Goal: Task Accomplishment & Management: Manage account settings

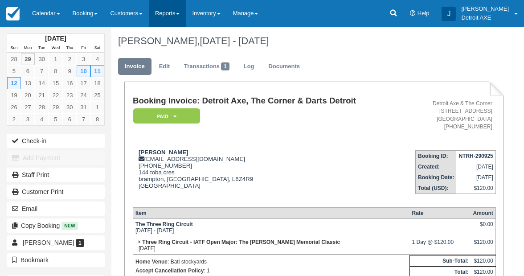
click at [178, 19] on link "Reports" at bounding box center [167, 13] width 37 height 27
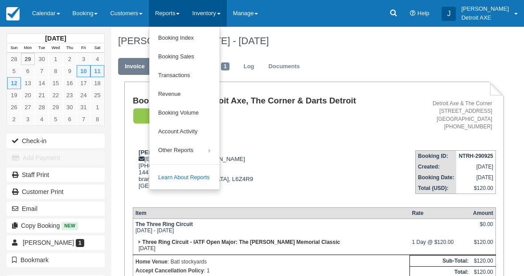
click at [215, 15] on link "Inventory" at bounding box center [206, 13] width 41 height 27
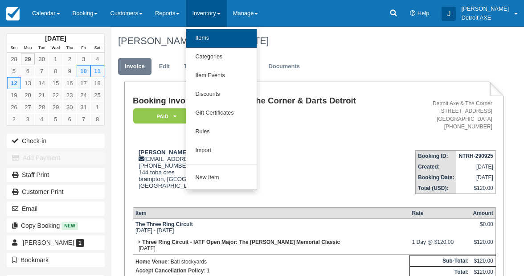
click at [218, 36] on link "Items" at bounding box center [221, 38] width 70 height 19
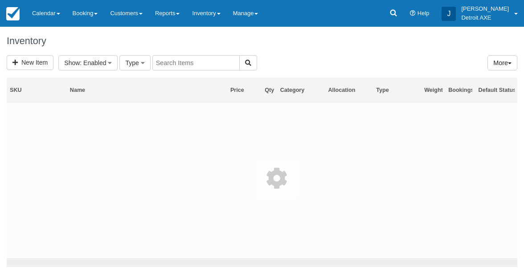
select select
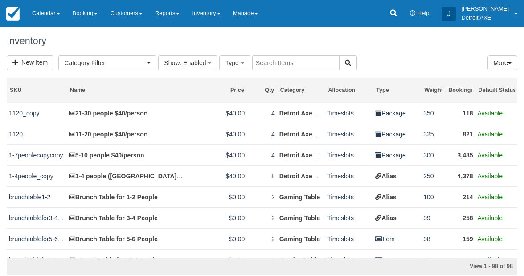
click at [269, 59] on input "text" at bounding box center [295, 62] width 87 height 15
type input "mini"
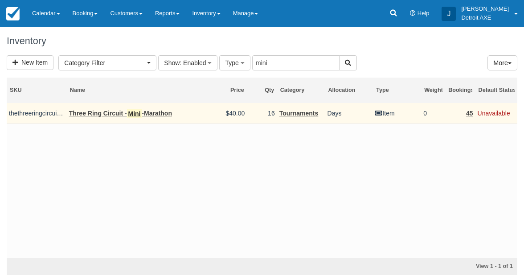
click at [147, 113] on link "Three Ring Circuit - Mini -Marathon" at bounding box center [120, 114] width 103 height 10
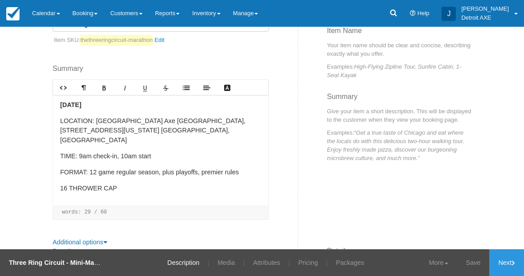
scroll to position [135, 0]
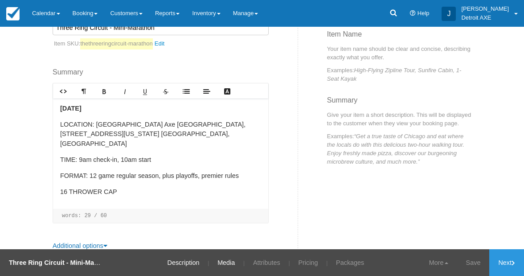
click at [227, 263] on link "Media" at bounding box center [226, 262] width 31 height 27
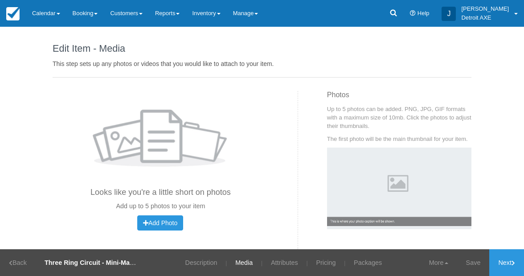
click at [256, 265] on link "Media" at bounding box center [244, 262] width 31 height 27
click at [277, 262] on link "Attributes" at bounding box center [284, 262] width 41 height 27
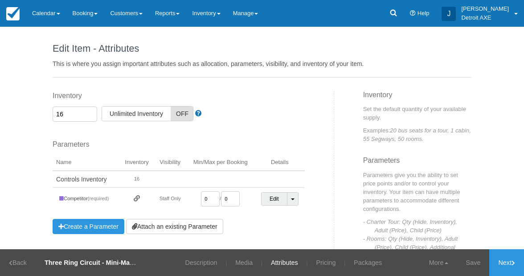
click at [72, 111] on input "16" at bounding box center [75, 114] width 45 height 15
type input "20"
click at [471, 264] on link "Save" at bounding box center [473, 262] width 33 height 27
click at [216, 17] on link "Inventory" at bounding box center [206, 13] width 41 height 27
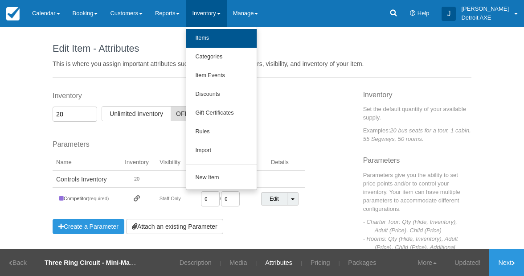
click at [214, 34] on link "Items" at bounding box center [221, 38] width 70 height 19
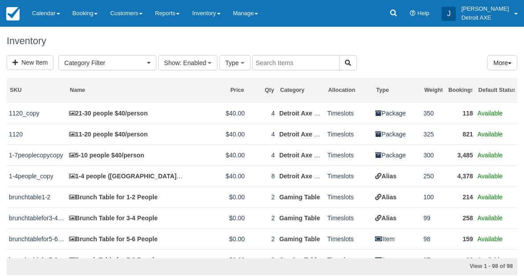
select select
click at [286, 64] on input "text" at bounding box center [295, 62] width 87 height 15
type input "three"
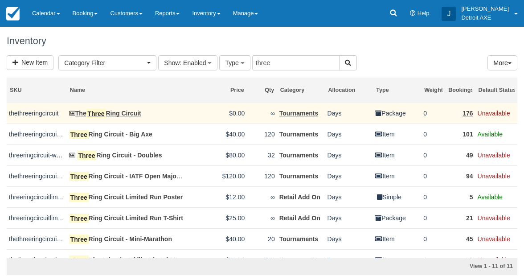
click at [129, 112] on link "The Three Ring Circuit" at bounding box center [105, 113] width 72 height 7
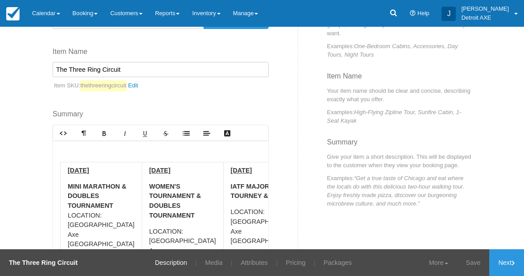
scroll to position [118, 0]
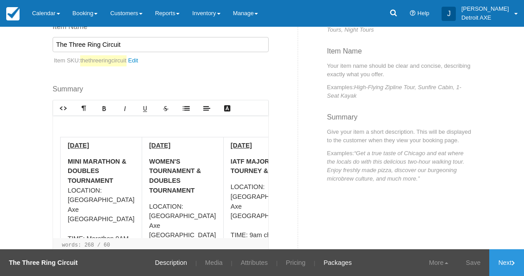
click at [331, 264] on link "Packages" at bounding box center [337, 262] width 41 height 27
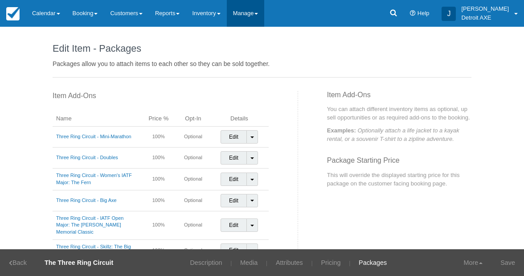
click at [254, 16] on link "Manage" at bounding box center [246, 13] width 38 height 27
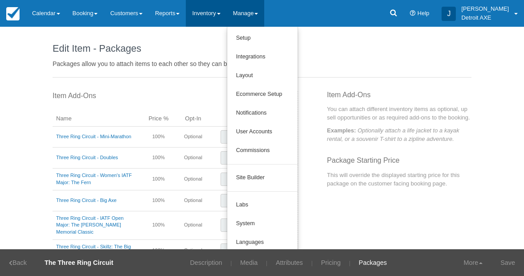
click at [219, 15] on link "Inventory" at bounding box center [206, 13] width 41 height 27
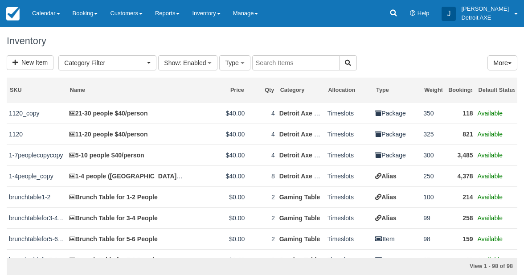
select select
click at [221, 14] on link "Inventory" at bounding box center [206, 13] width 41 height 27
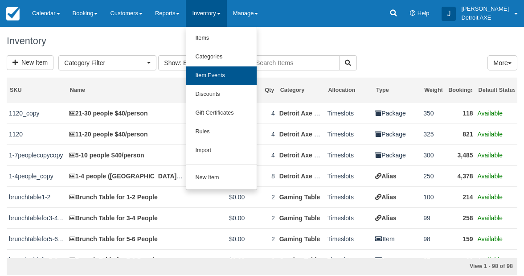
click at [218, 77] on link "Item Events" at bounding box center [221, 75] width 70 height 19
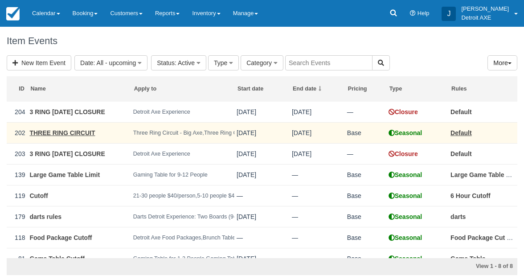
click at [62, 129] on td "THREE RING CIRCUIT" at bounding box center [78, 133] width 103 height 21
click at [69, 134] on link "THREE RING CIRCUIT" at bounding box center [62, 132] width 66 height 7
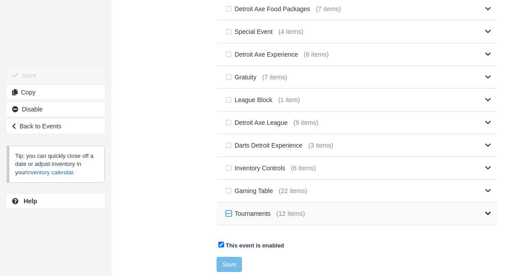
scroll to position [349, 0]
click at [488, 212] on icon at bounding box center [488, 214] width 6 height 6
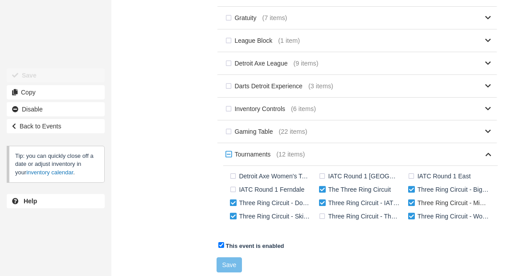
scroll to position [59, 0]
